Goal: Task Accomplishment & Management: Manage account settings

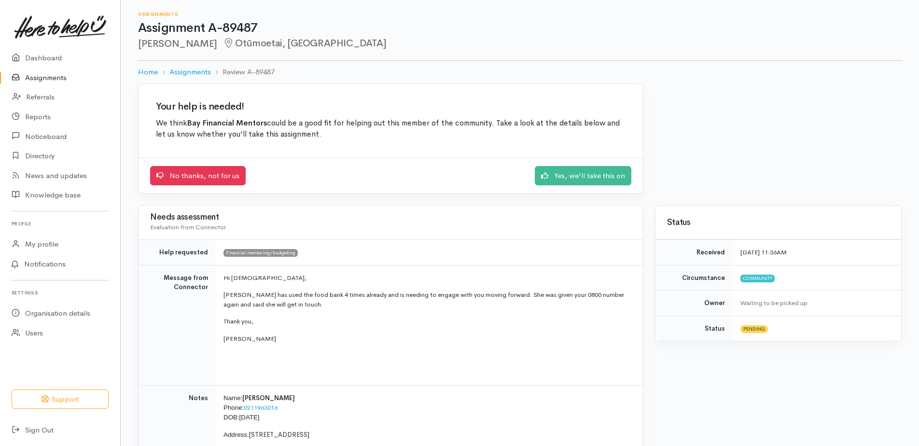
click at [61, 75] on link "Assignments" at bounding box center [60, 78] width 120 height 20
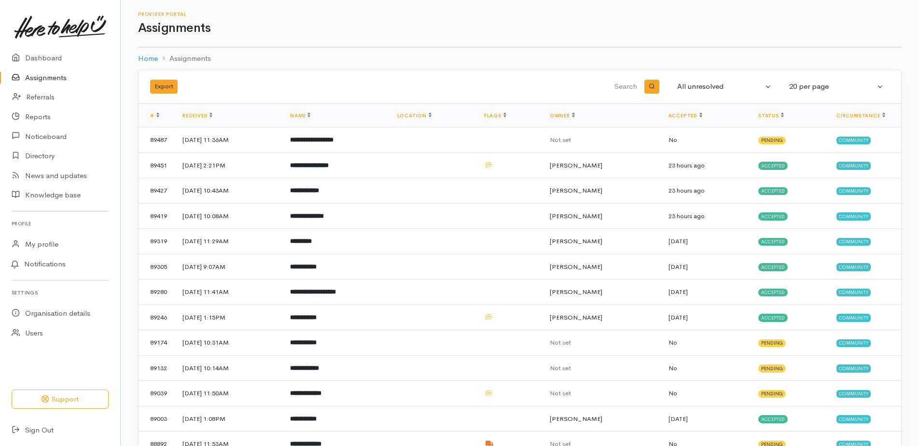
click at [48, 75] on link "Assignments" at bounding box center [60, 78] width 120 height 20
